Goal: Task Accomplishment & Management: Use online tool/utility

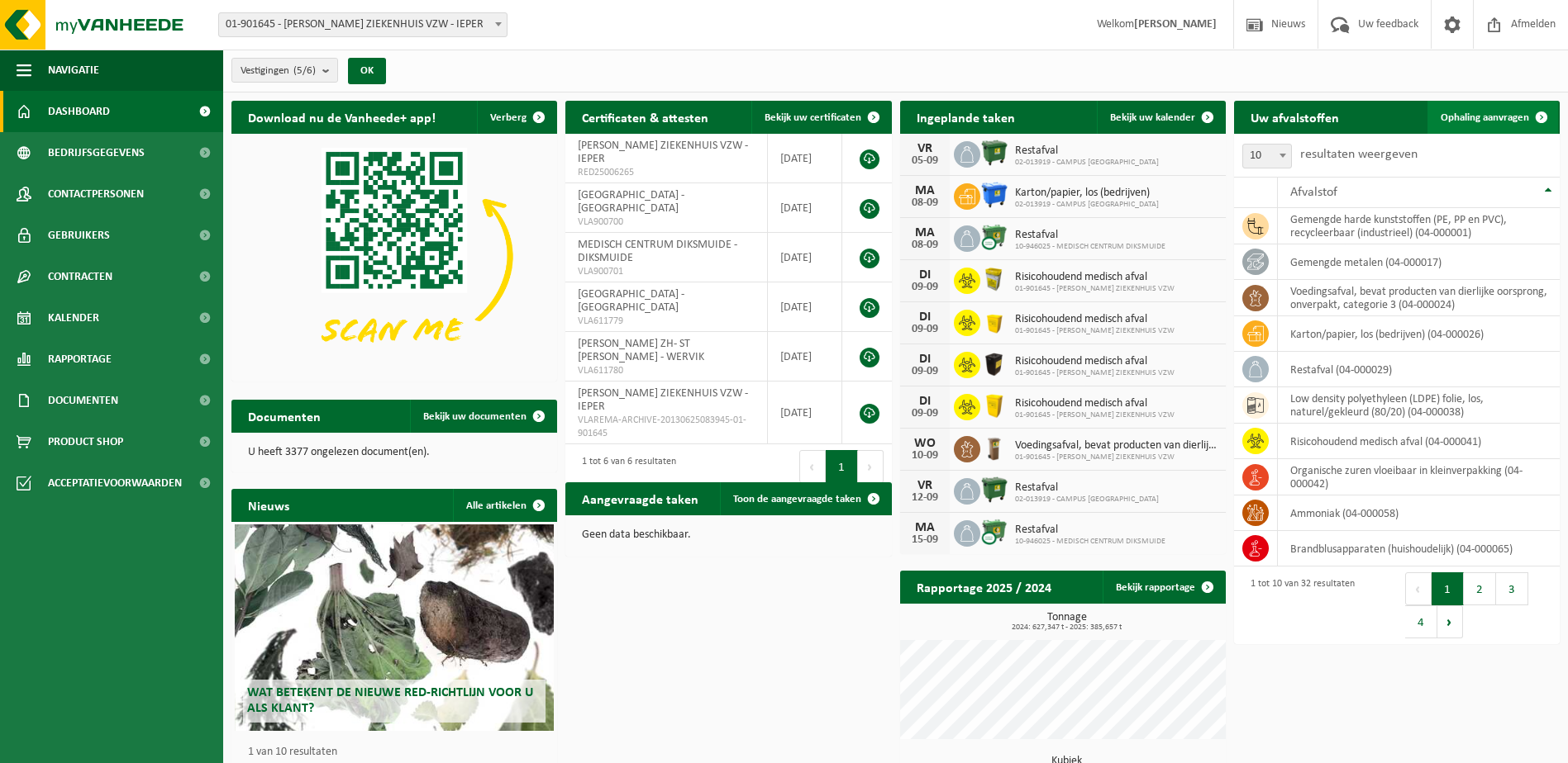
click at [1503, 112] on span "Ophaling aanvragen" at bounding box center [1484, 117] width 88 height 11
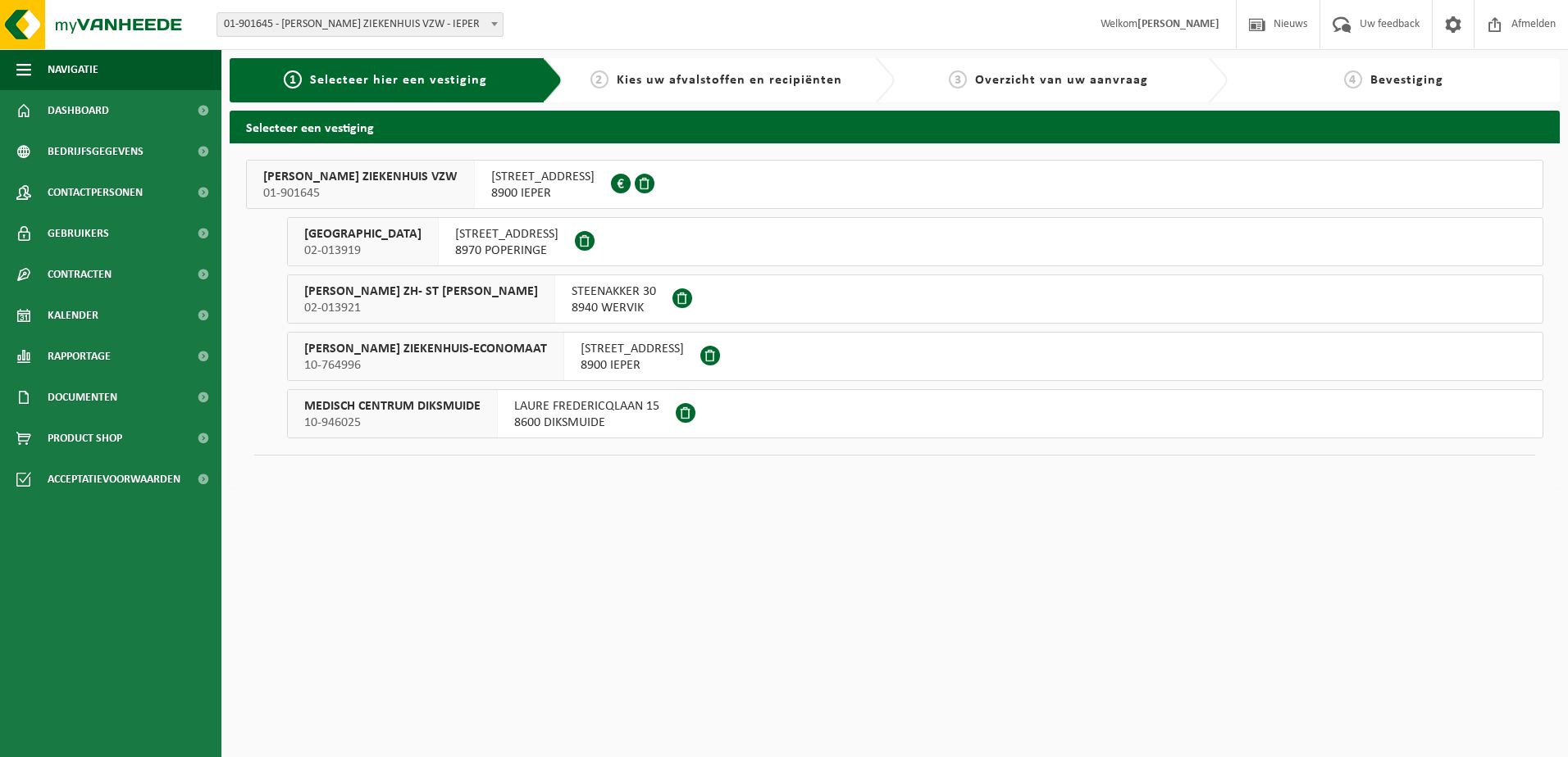
click at [508, 190] on span "8900 IEPER" at bounding box center [543, 194] width 103 height 16
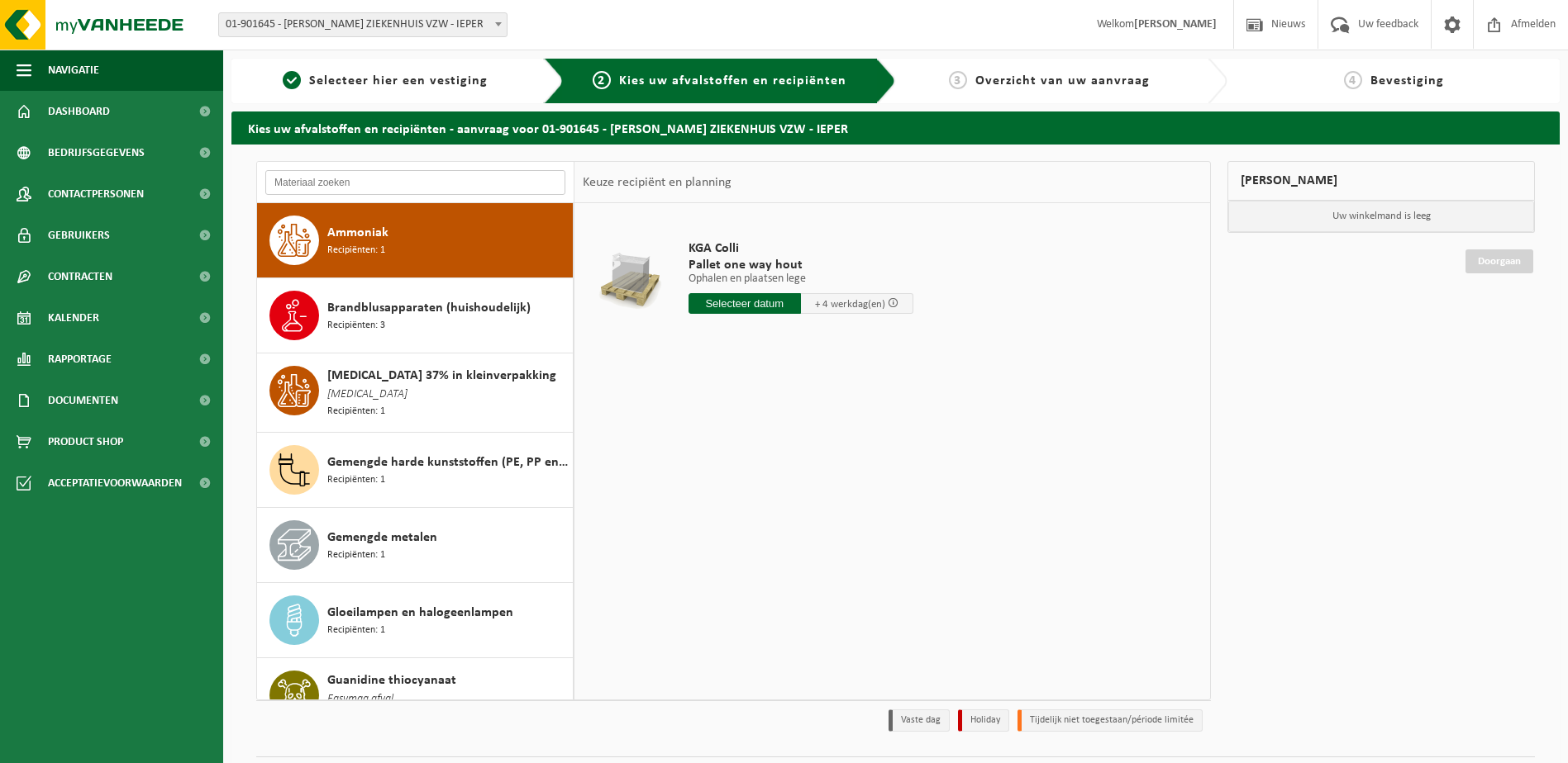
click at [376, 188] on input "text" at bounding box center [415, 183] width 300 height 25
type input "f"
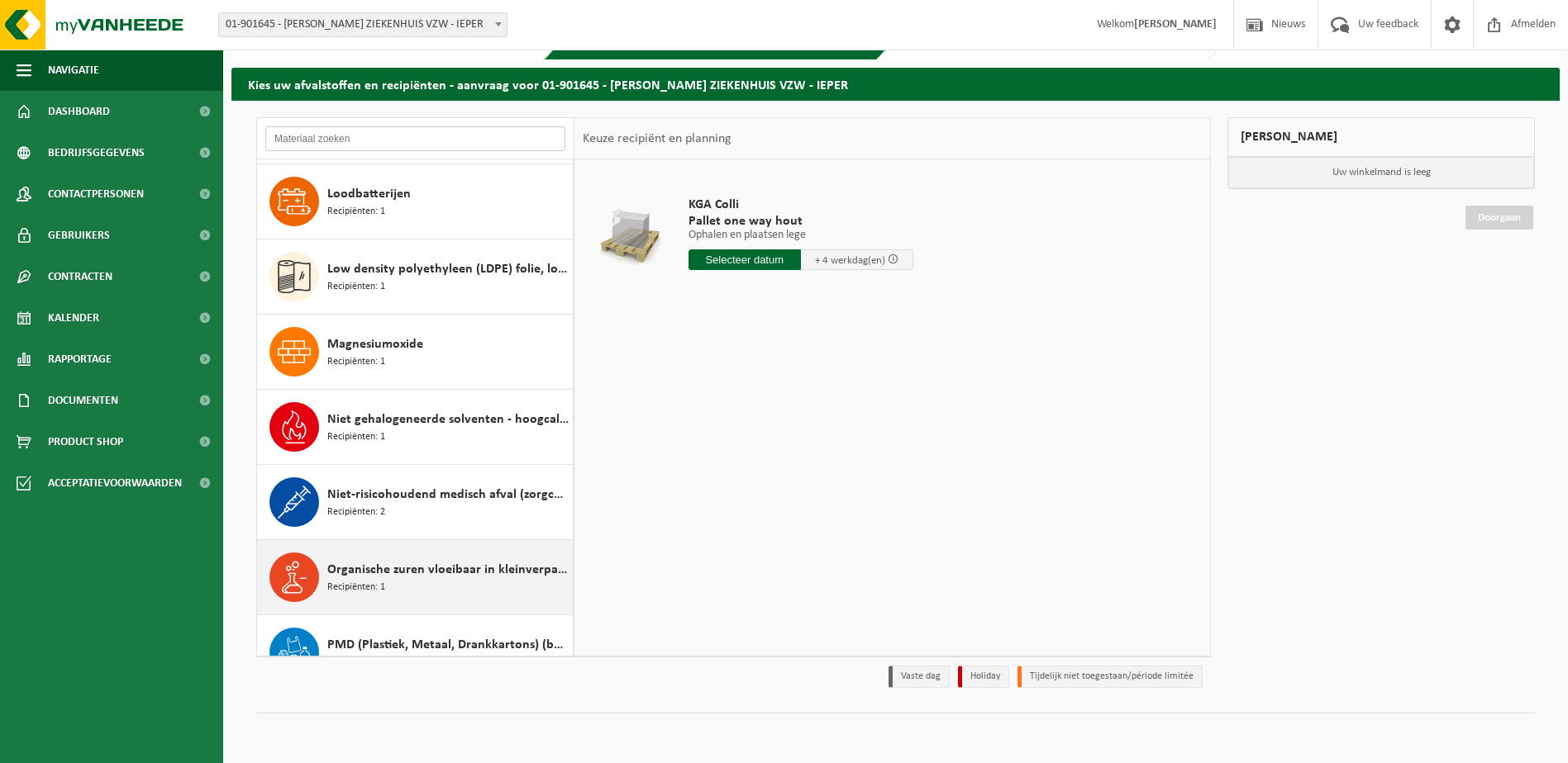
scroll to position [867, 0]
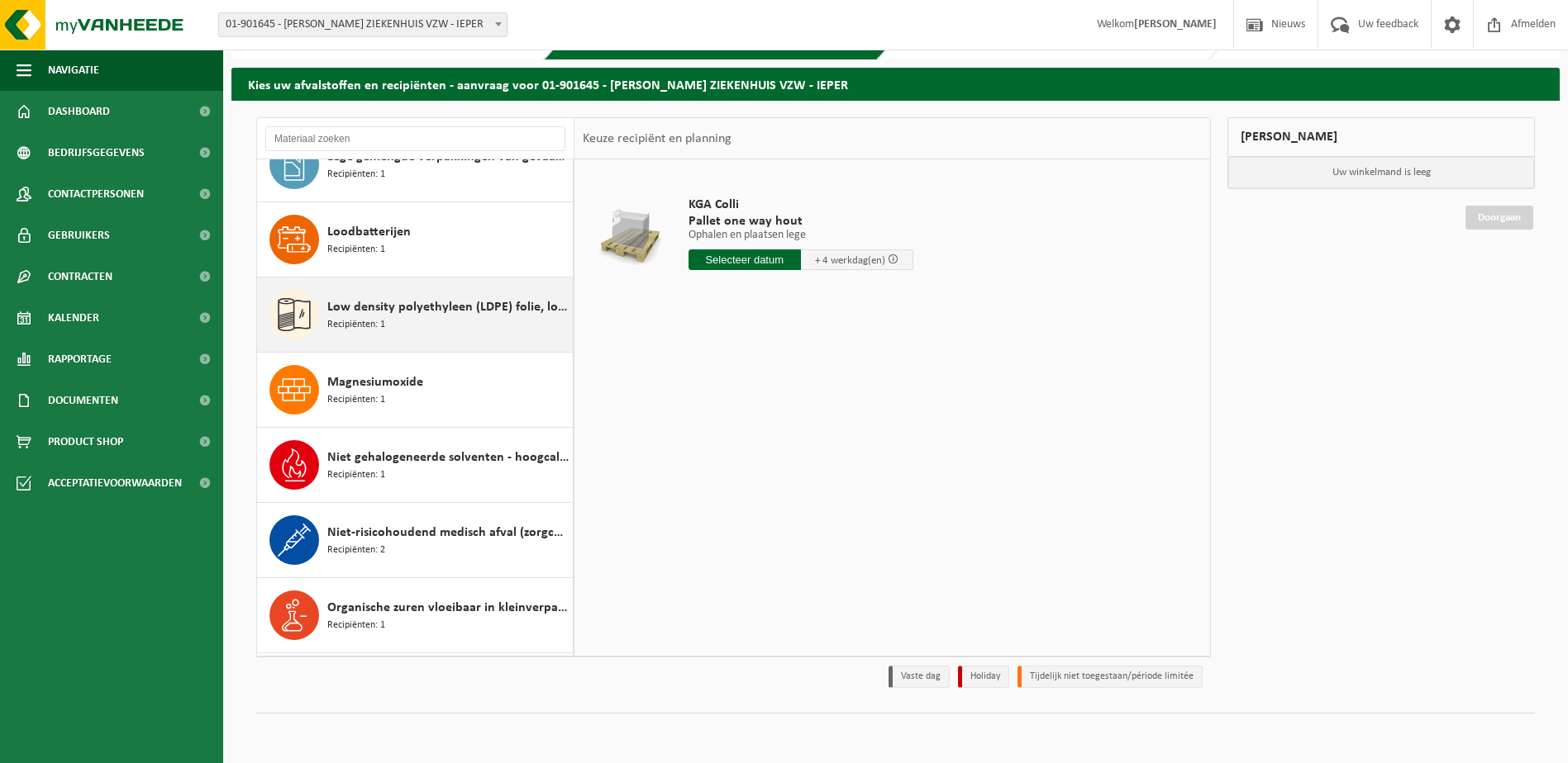
click at [480, 302] on span "Low density polyethyleen (LDPE) folie, los, naturel/gekleurd (80/20)" at bounding box center [448, 308] width 241 height 20
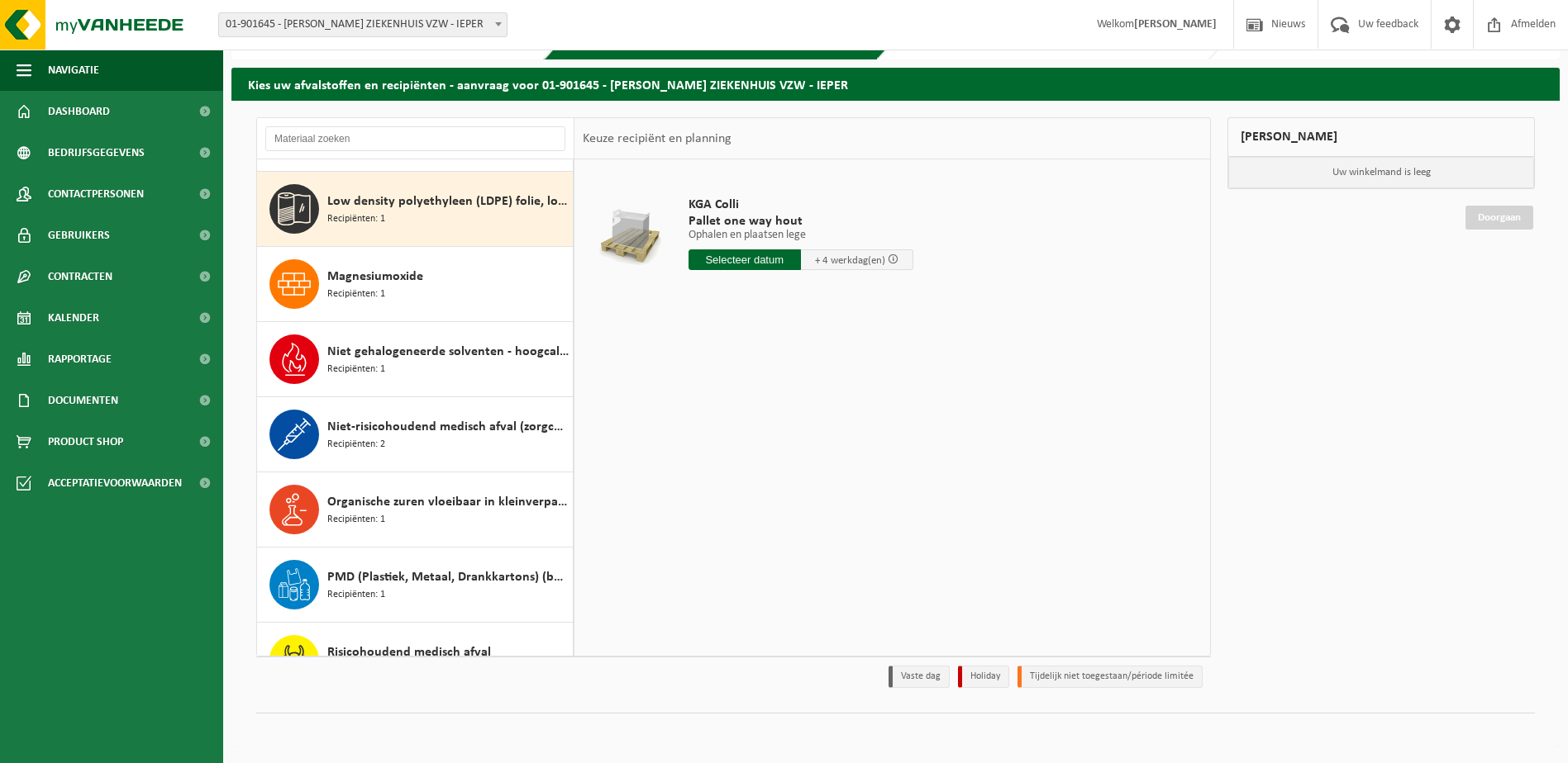
scroll to position [980, 0]
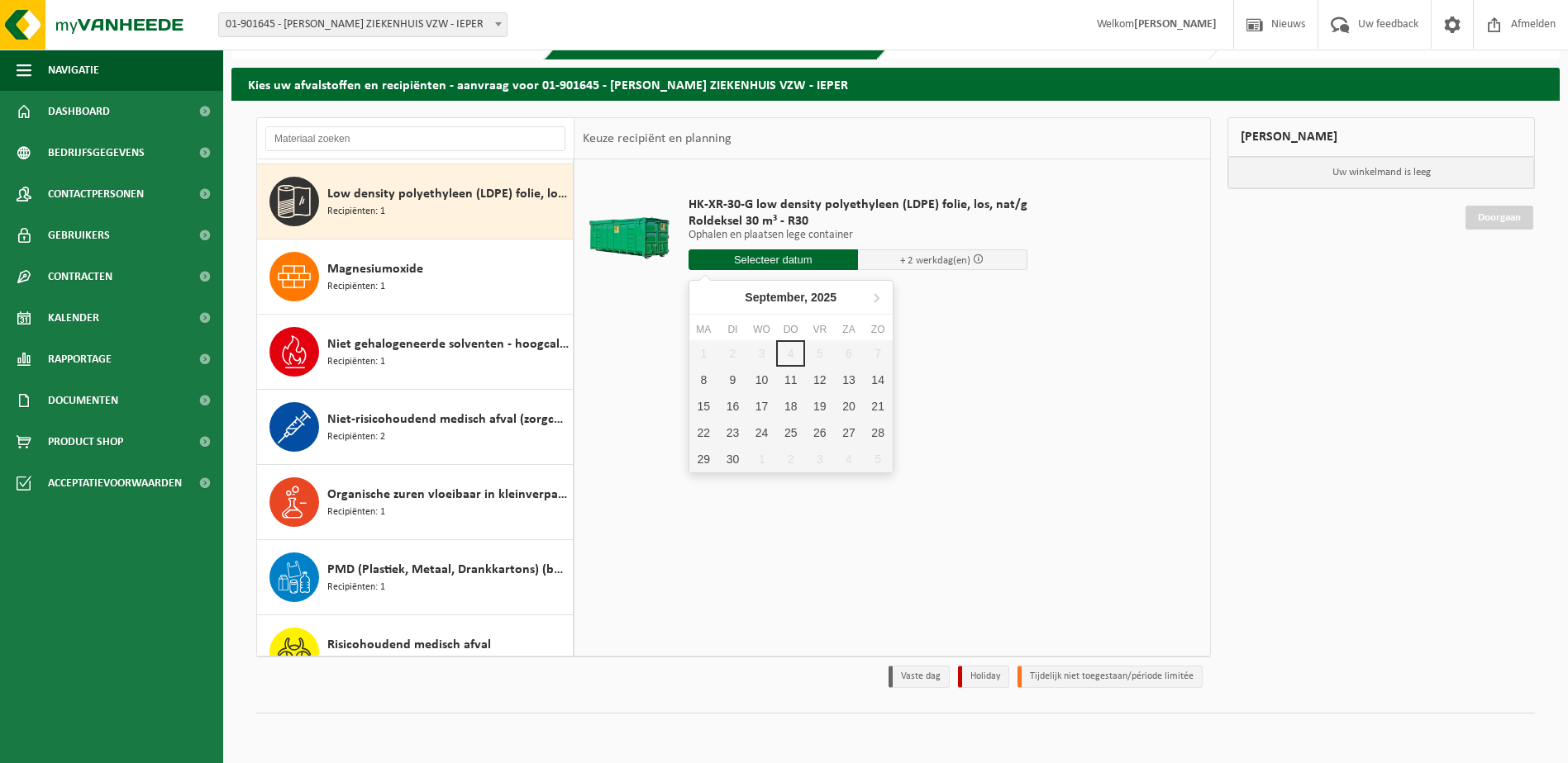
click at [730, 262] on input "text" at bounding box center [773, 260] width 170 height 21
click at [705, 379] on div "8" at bounding box center [704, 380] width 29 height 26
type input "Van 2025-09-08"
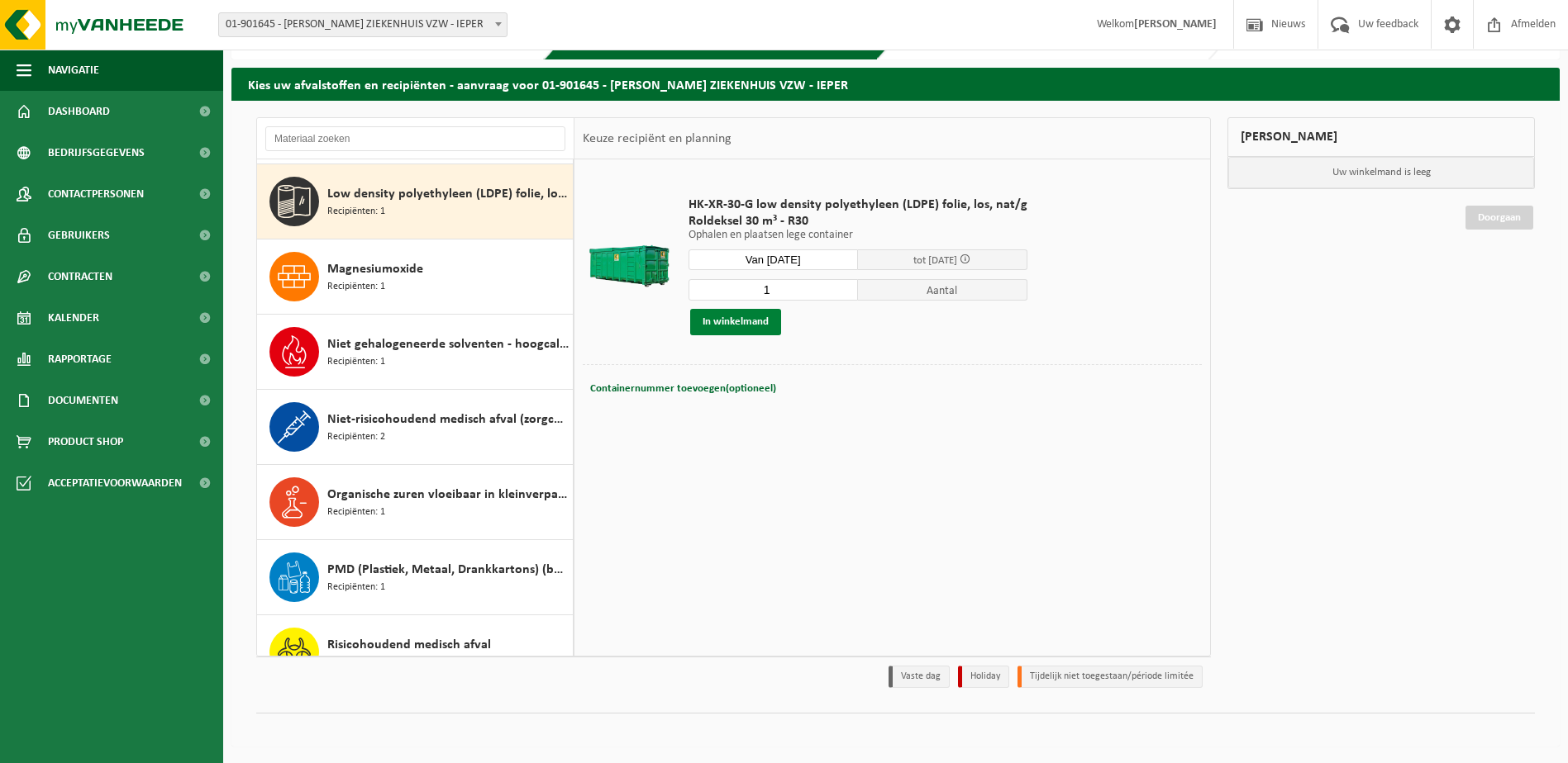
click at [762, 327] on button "In winkelmand" at bounding box center [736, 322] width 91 height 26
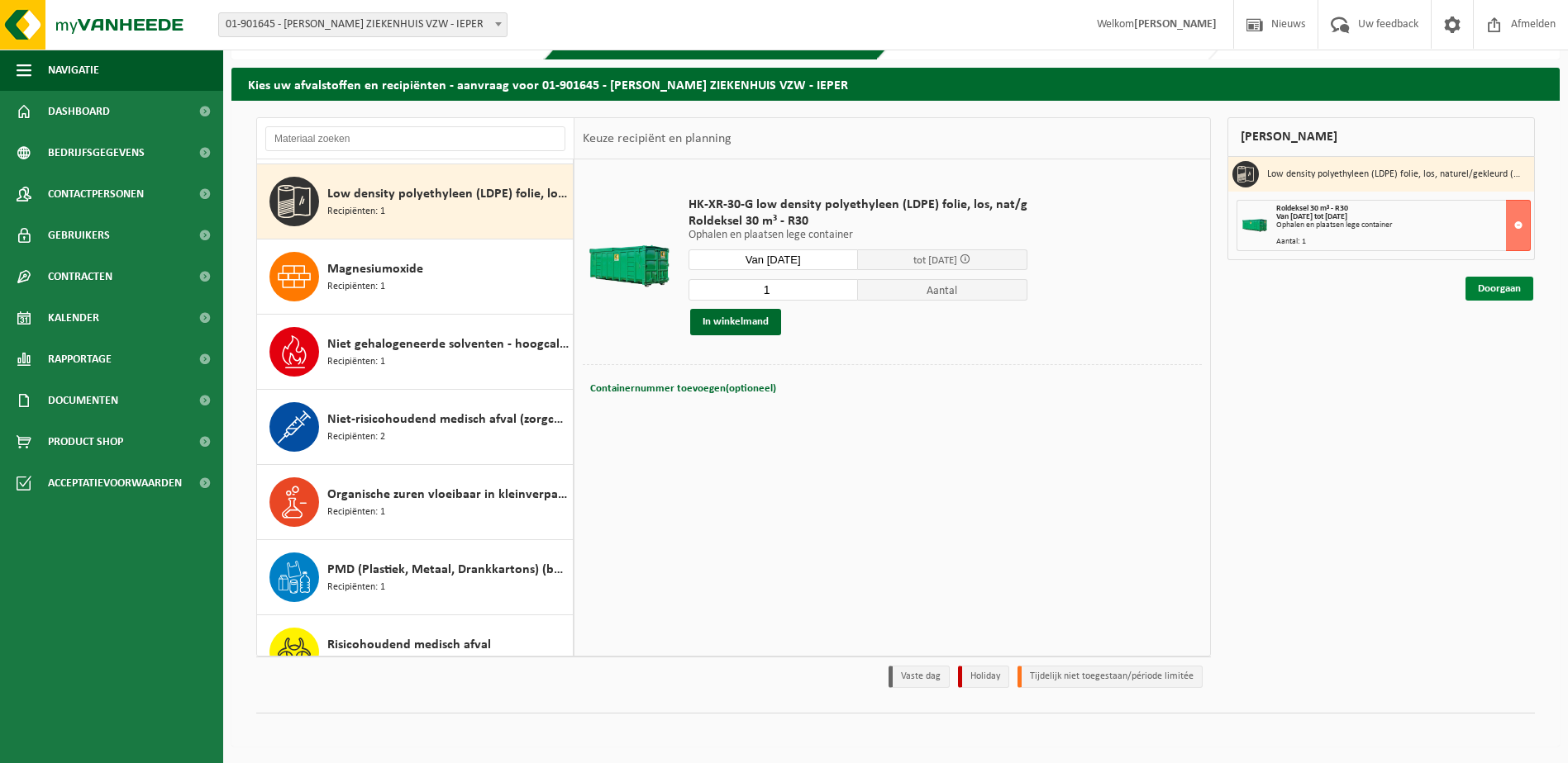
click at [1499, 293] on link "Doorgaan" at bounding box center [1499, 289] width 68 height 24
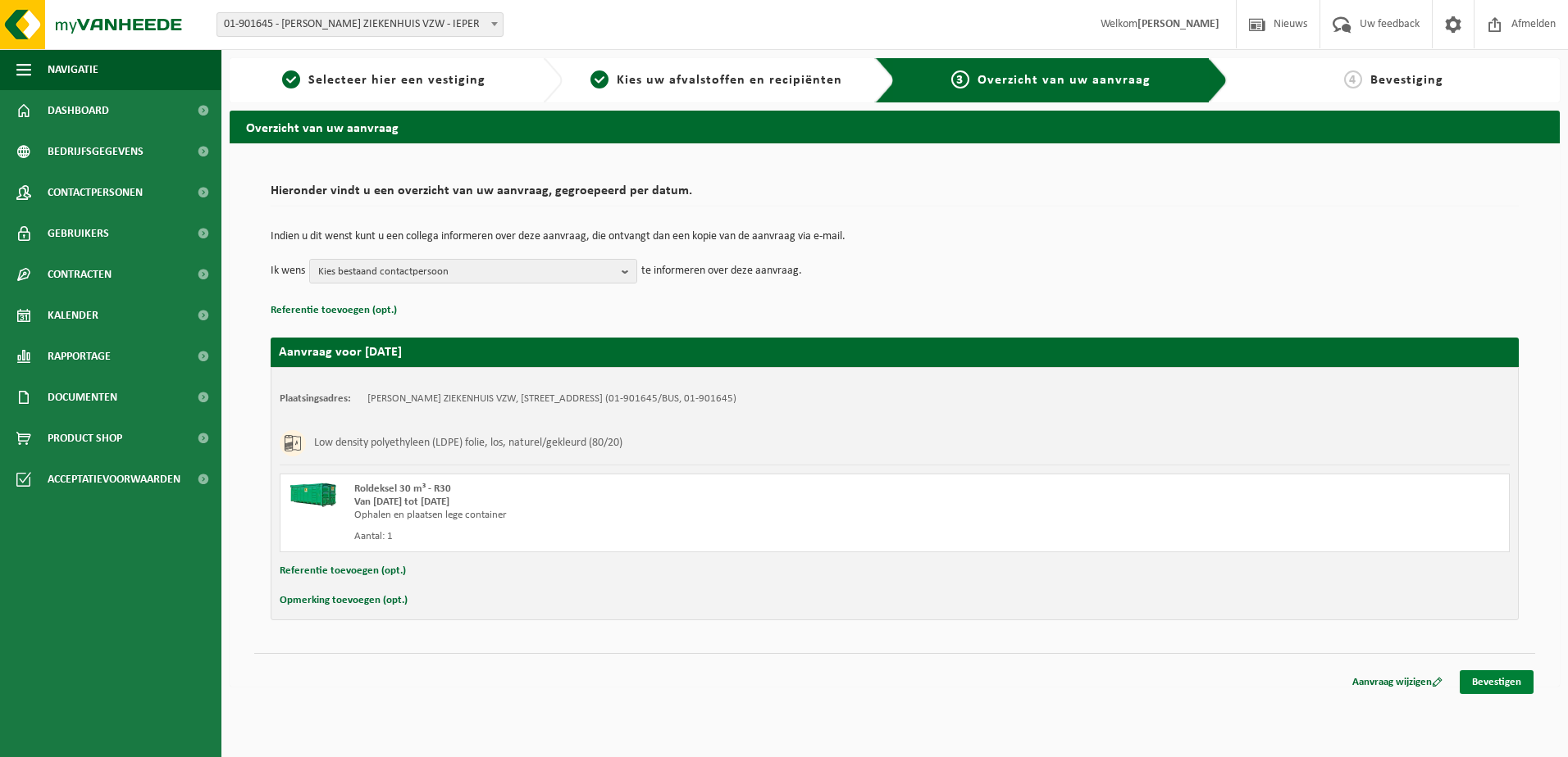
click at [1488, 682] on link "Bevestigen" at bounding box center [1497, 682] width 74 height 24
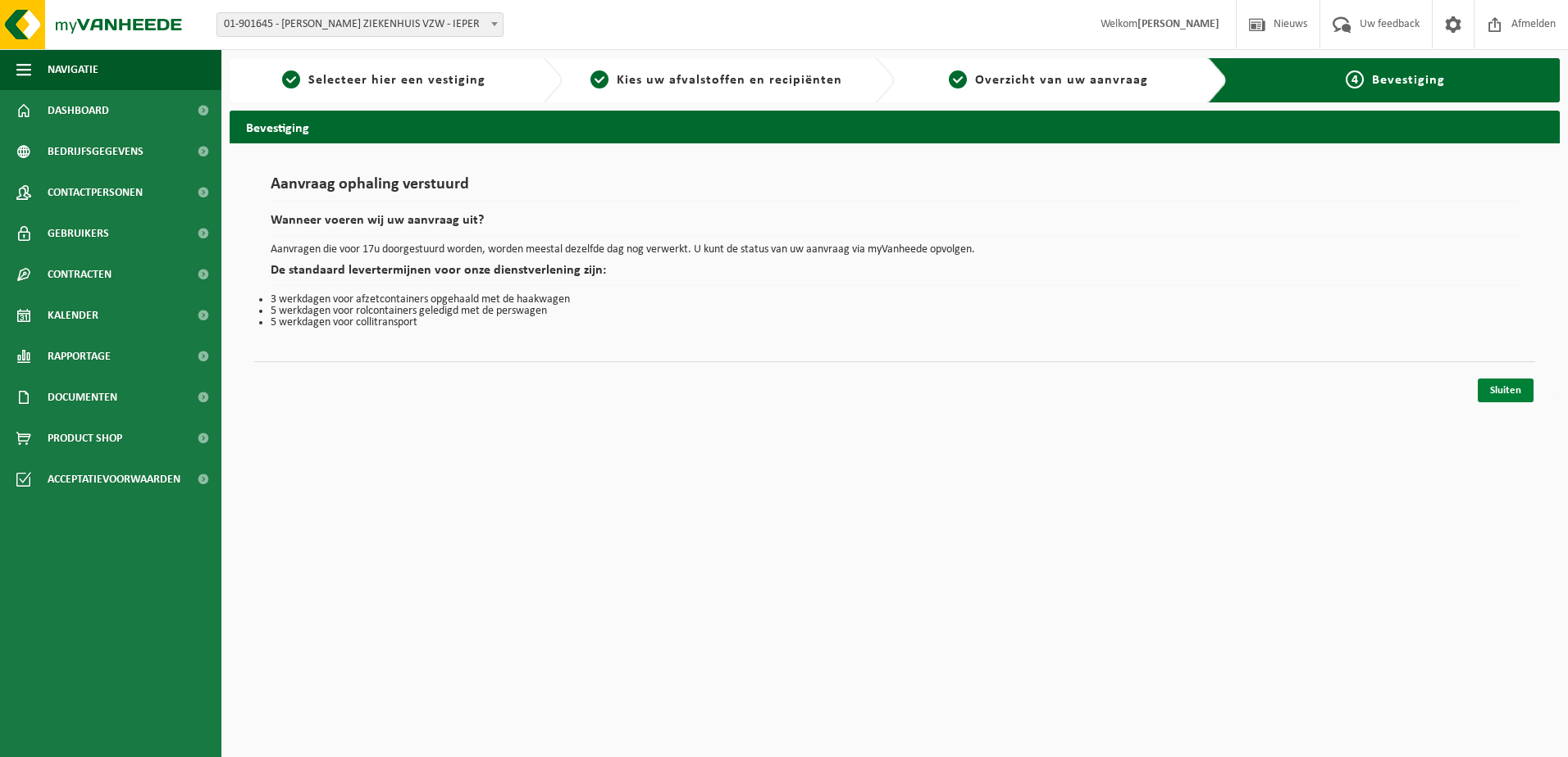
click at [1515, 393] on link "Sluiten" at bounding box center [1506, 390] width 56 height 24
